Goal: Information Seeking & Learning: Understand process/instructions

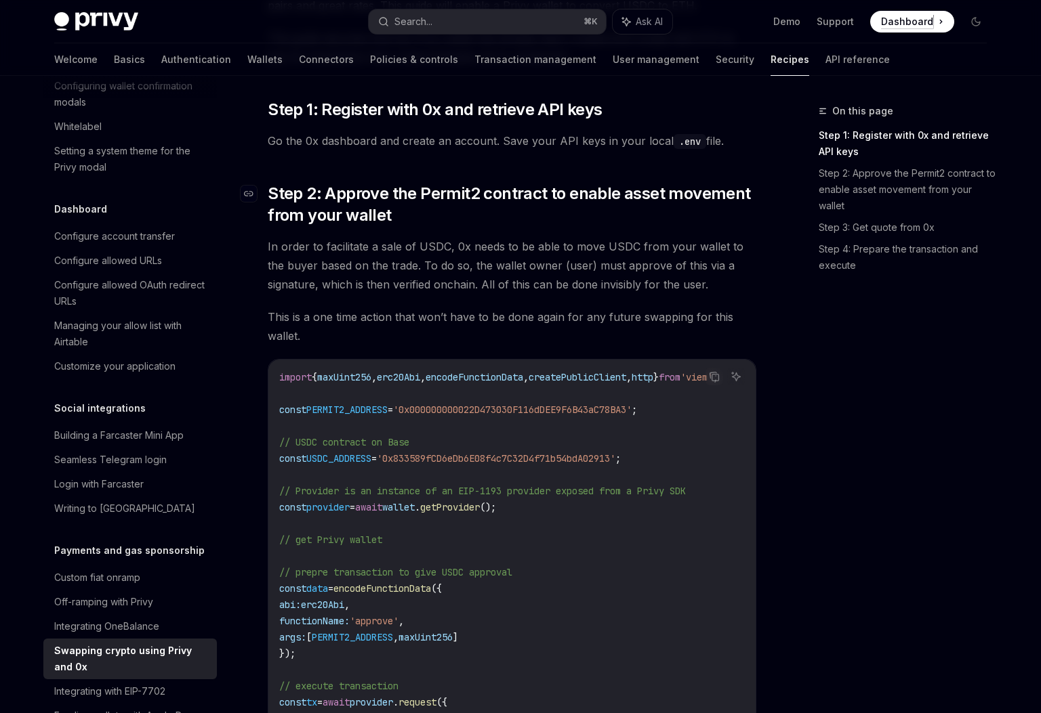
scroll to position [206, 0]
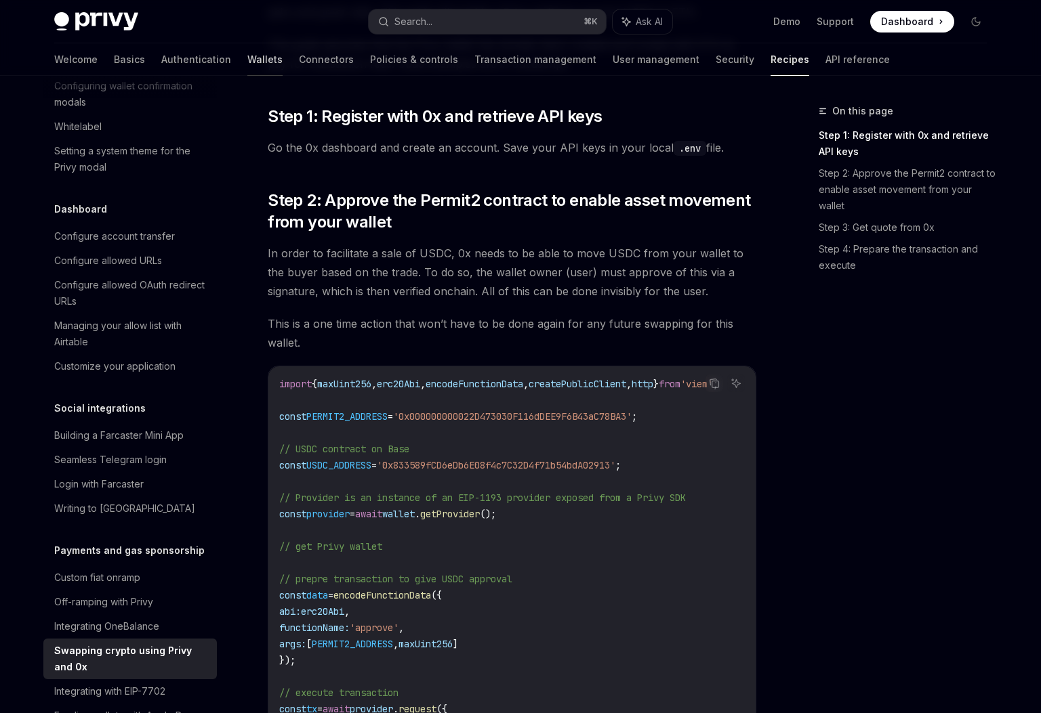
click at [247, 59] on link "Wallets" at bounding box center [264, 59] width 35 height 33
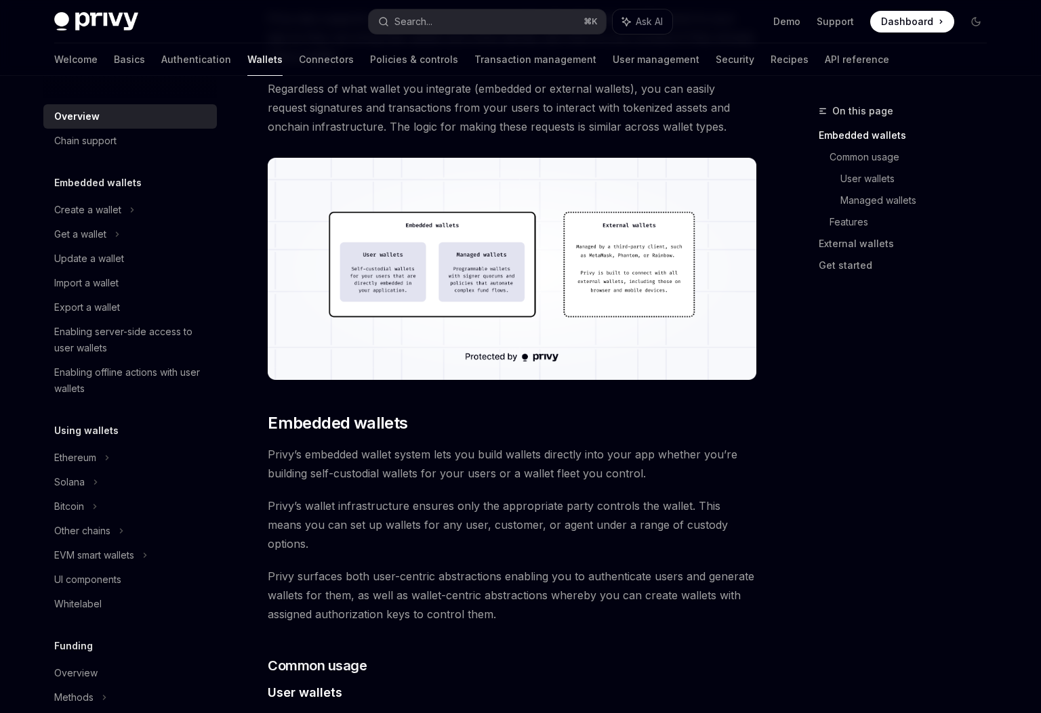
scroll to position [331, 0]
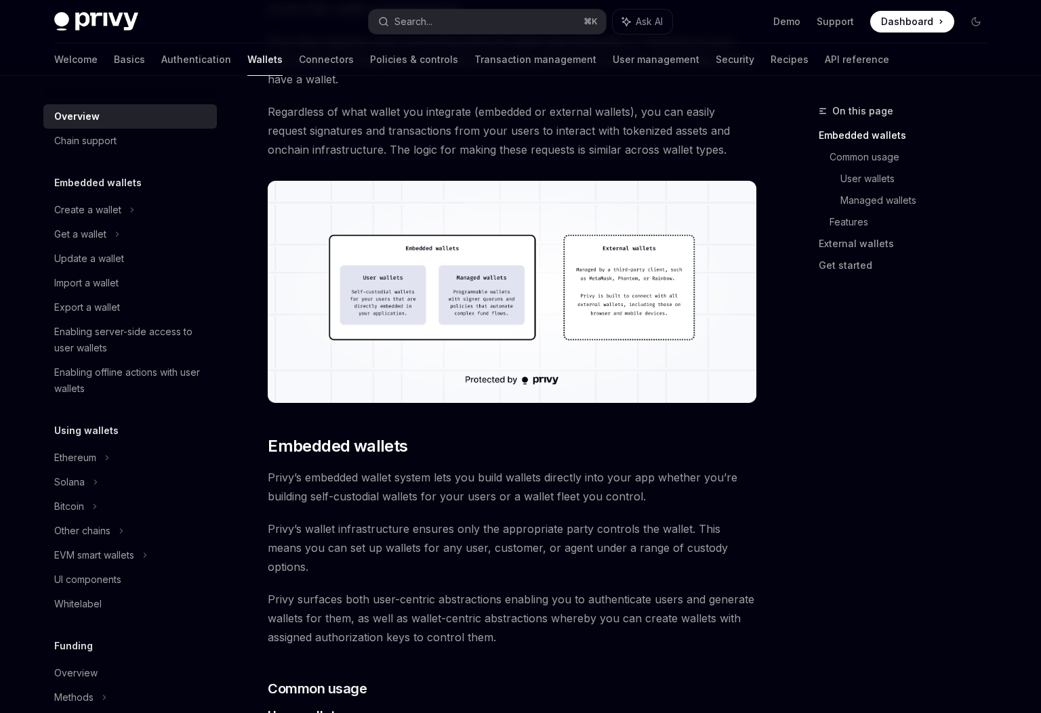
click at [390, 283] on img at bounding box center [512, 292] width 488 height 222
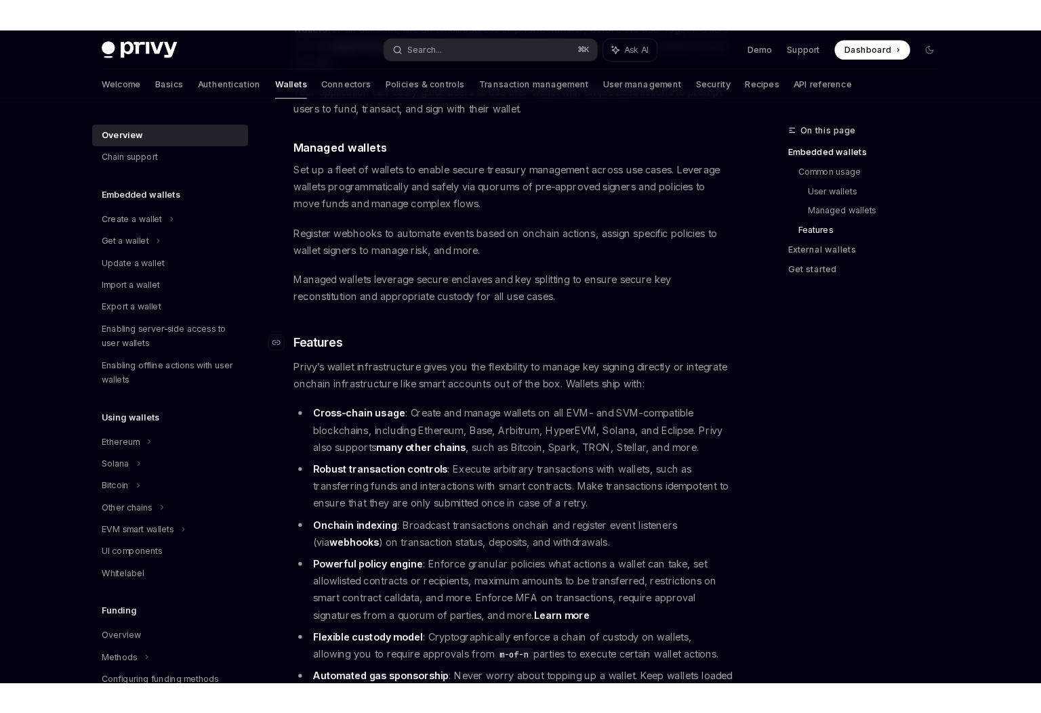
scroll to position [1276, 0]
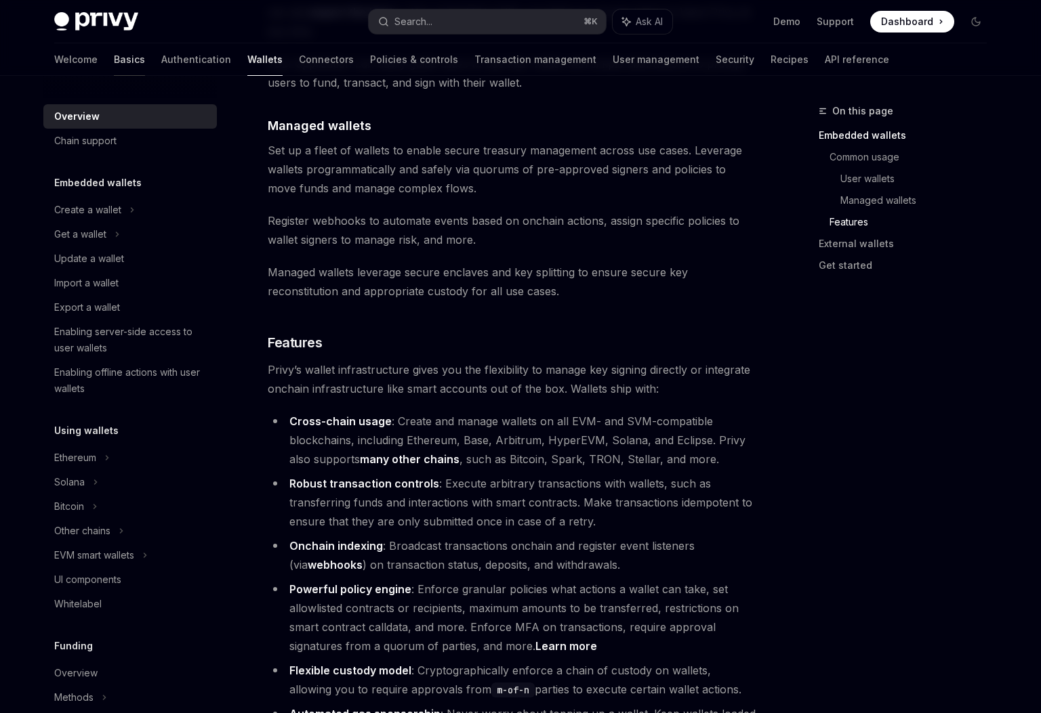
click at [114, 61] on link "Basics" at bounding box center [129, 59] width 31 height 33
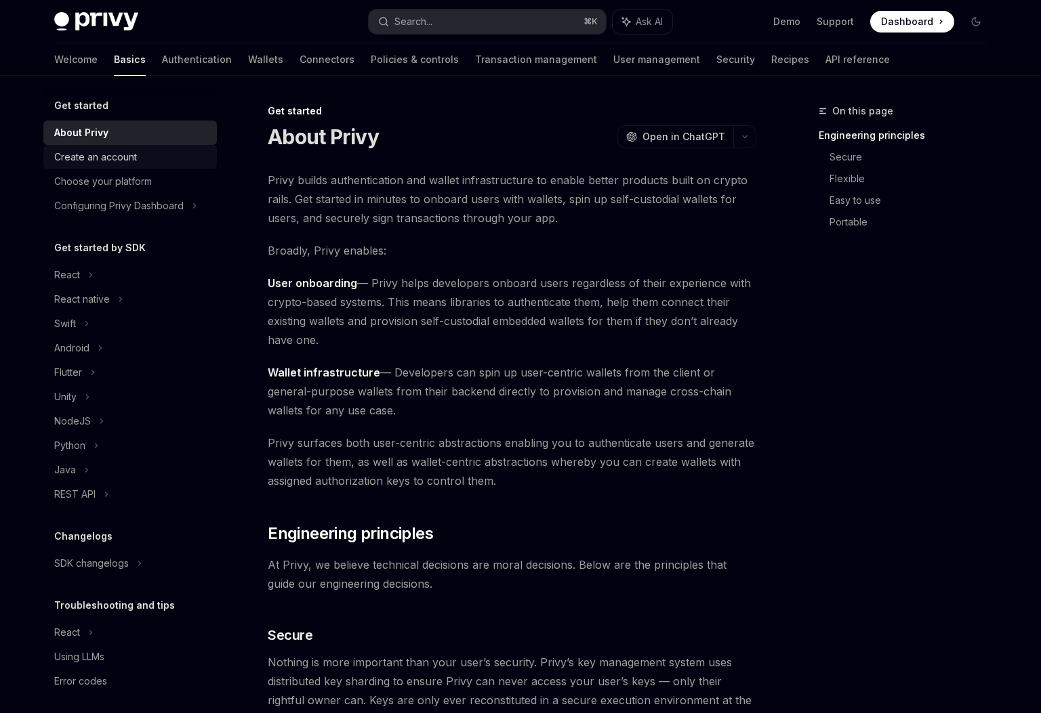
click at [137, 155] on div "Create an account" at bounding box center [131, 157] width 154 height 16
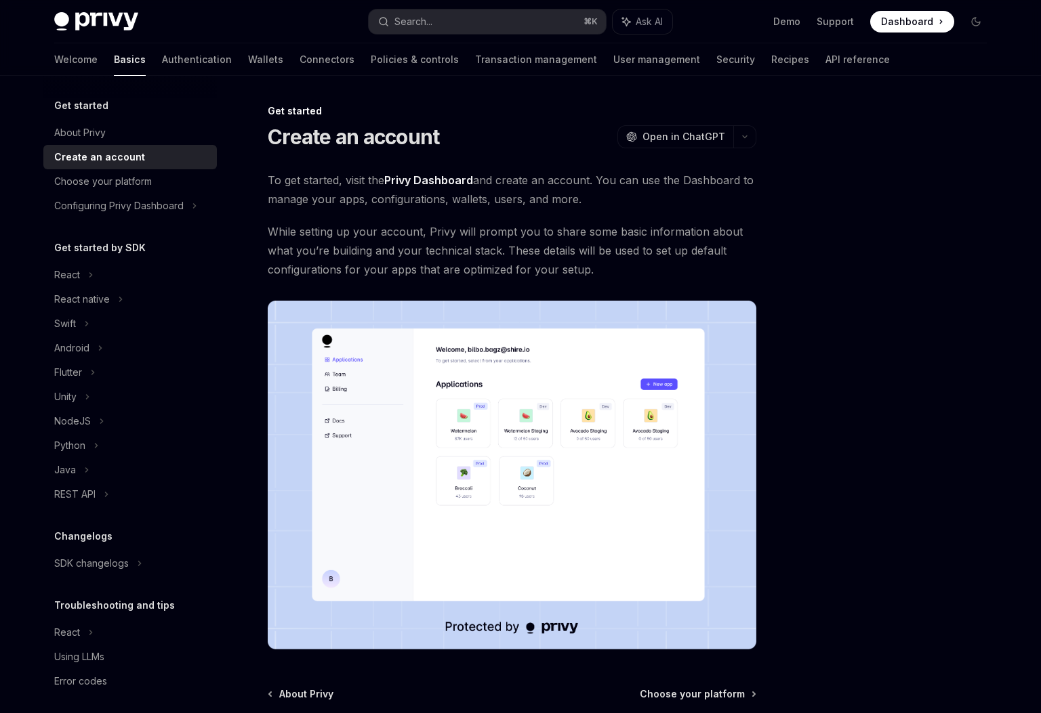
click at [674, 56] on div "Welcome Basics Authentication Wallets Connectors Policies & controls Transactio…" at bounding box center [471, 59] width 835 height 33
click at [684, 56] on div "Welcome Basics Authentication Wallets Connectors Policies & controls Transactio…" at bounding box center [471, 59] width 835 height 33
click at [771, 58] on link "Recipes" at bounding box center [790, 59] width 38 height 33
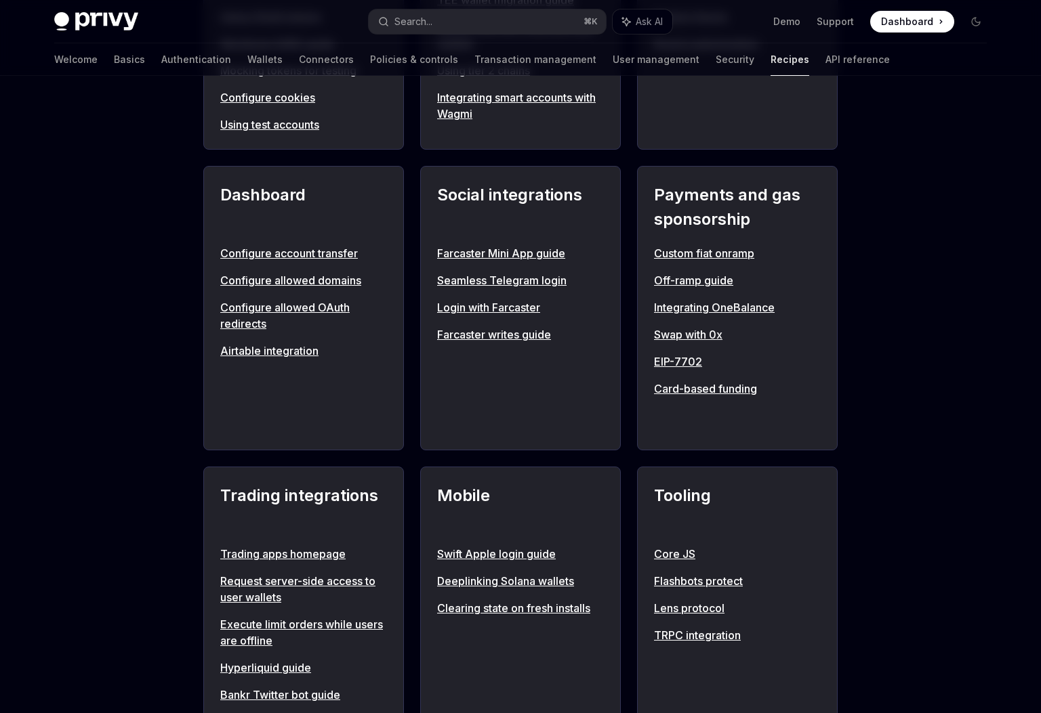
scroll to position [751, 0]
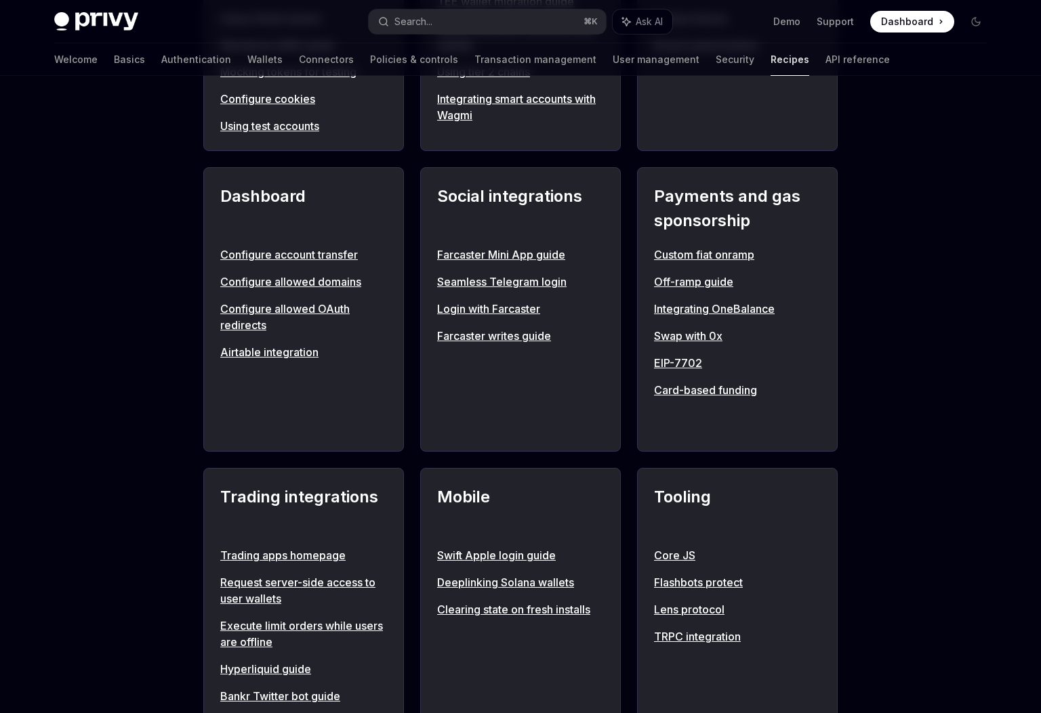
click at [667, 335] on link "Swap with 0x" at bounding box center [737, 336] width 167 height 16
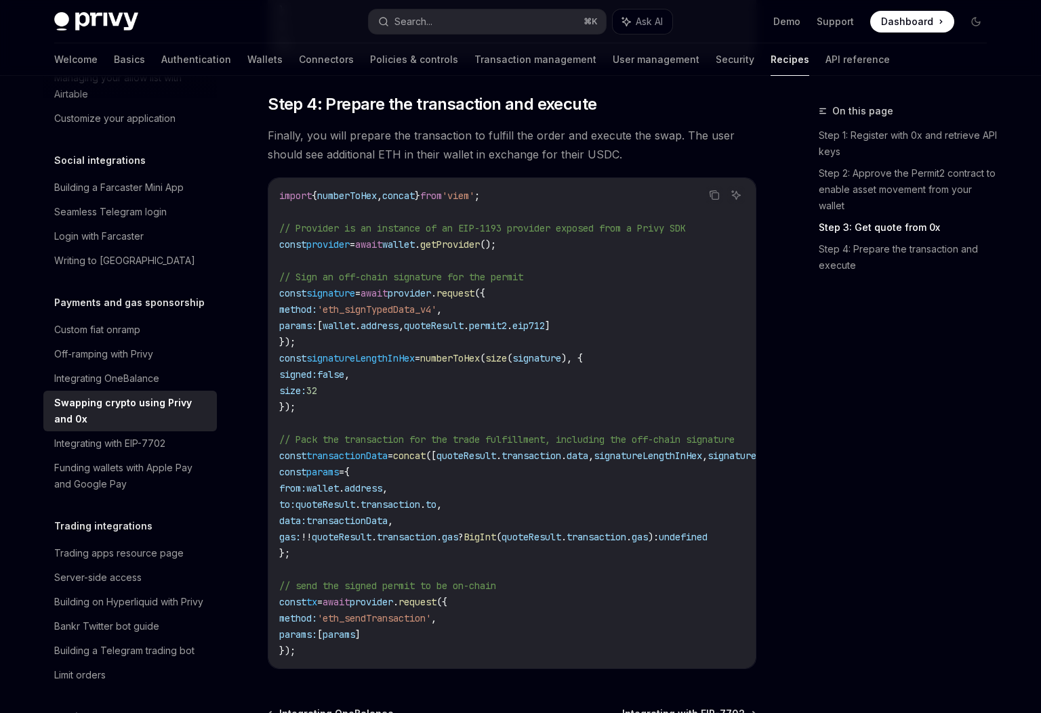
scroll to position [1603, 0]
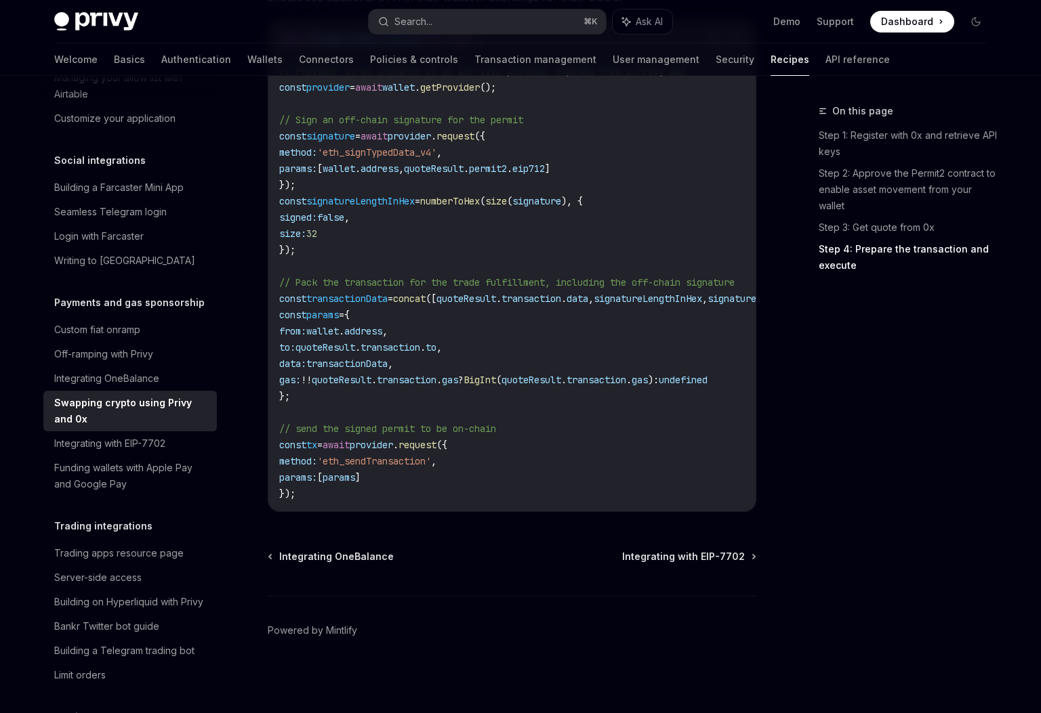
type textarea "*"
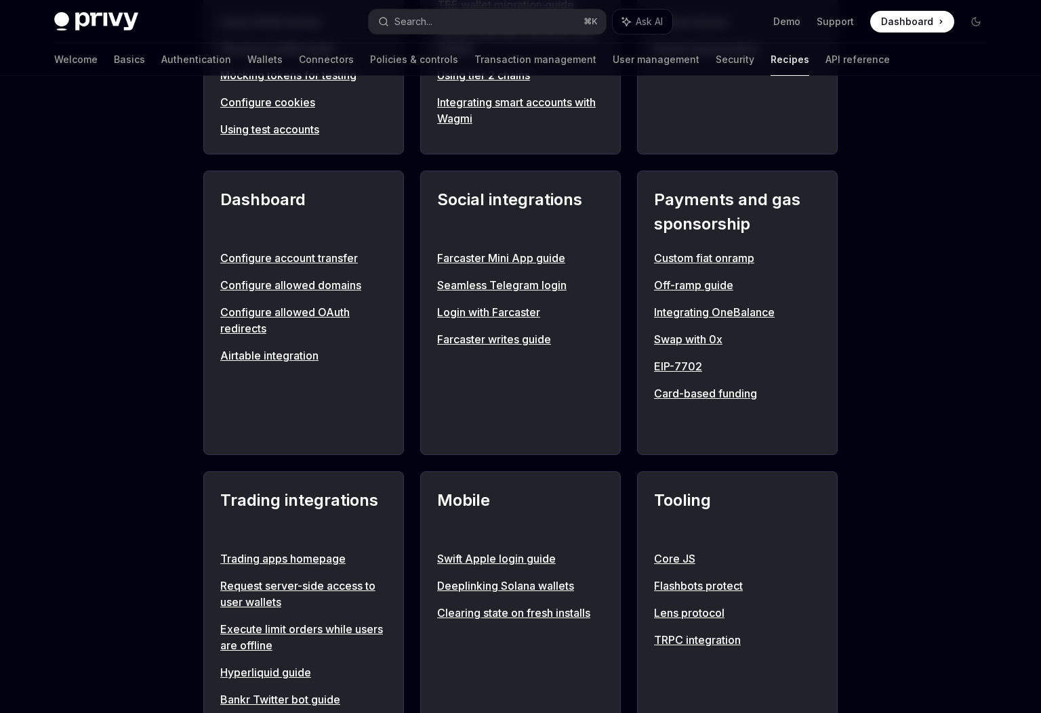
scroll to position [751, 0]
